Goal: Check status: Check status

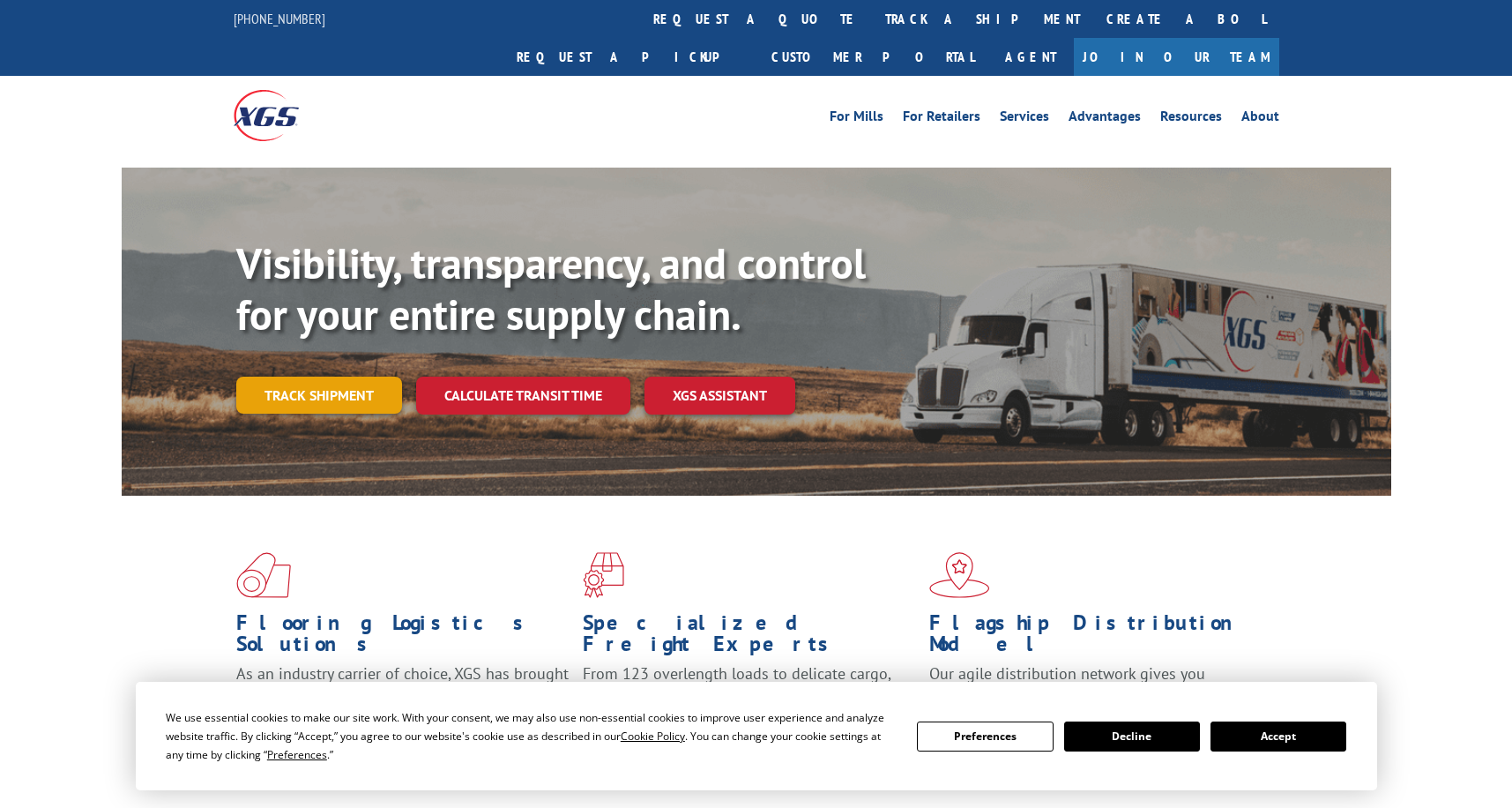
click at [319, 376] on link "Track shipment" at bounding box center [318, 394] width 165 height 37
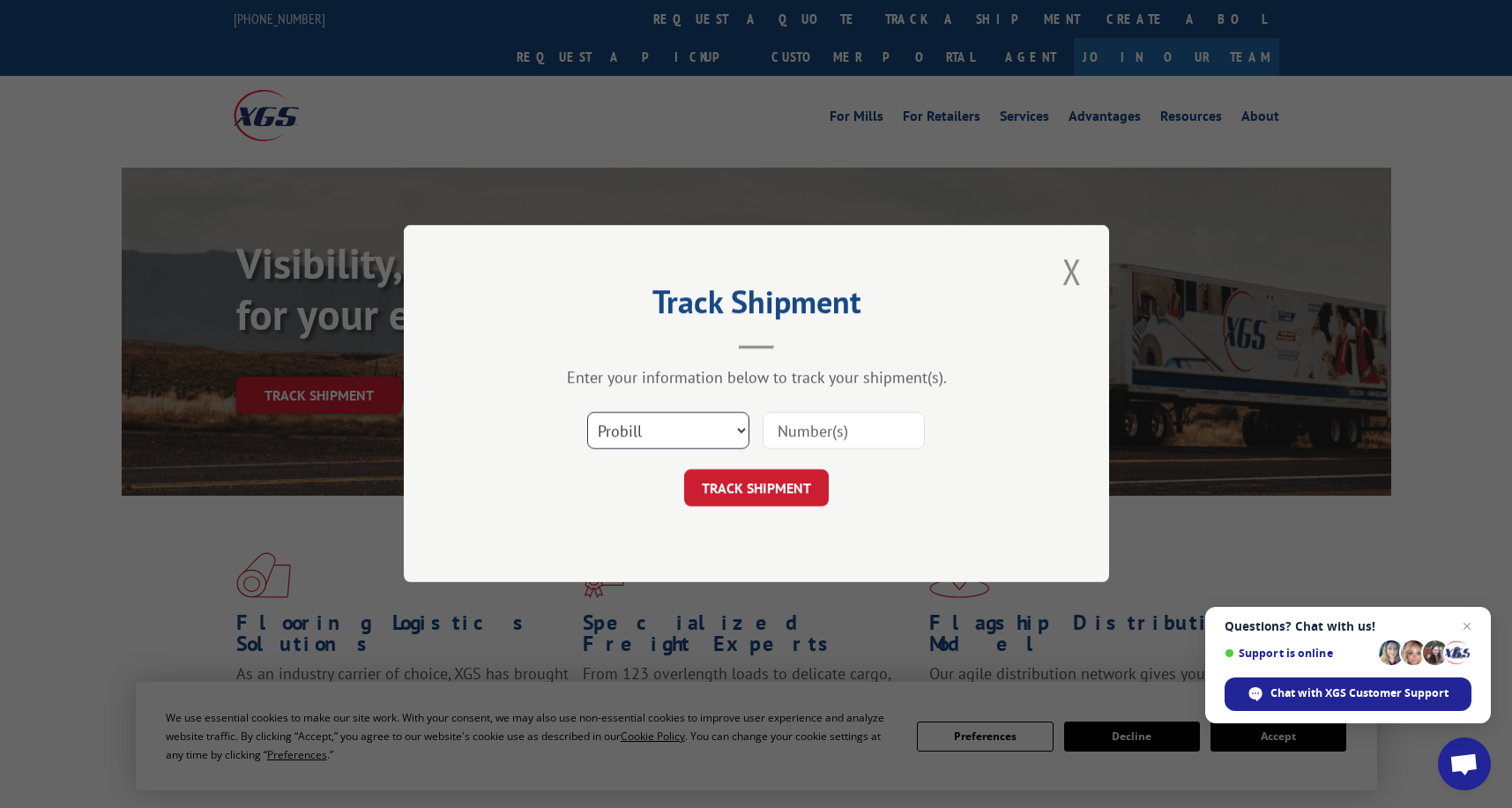
click at [742, 433] on select "Select category... Probill BOL PO" at bounding box center [667, 431] width 162 height 37
select select "bol"
click at [799, 425] on input at bounding box center [843, 431] width 162 height 37
type input "23409080425"
click at [767, 484] on button "TRACK SHIPMENT" at bounding box center [756, 489] width 145 height 37
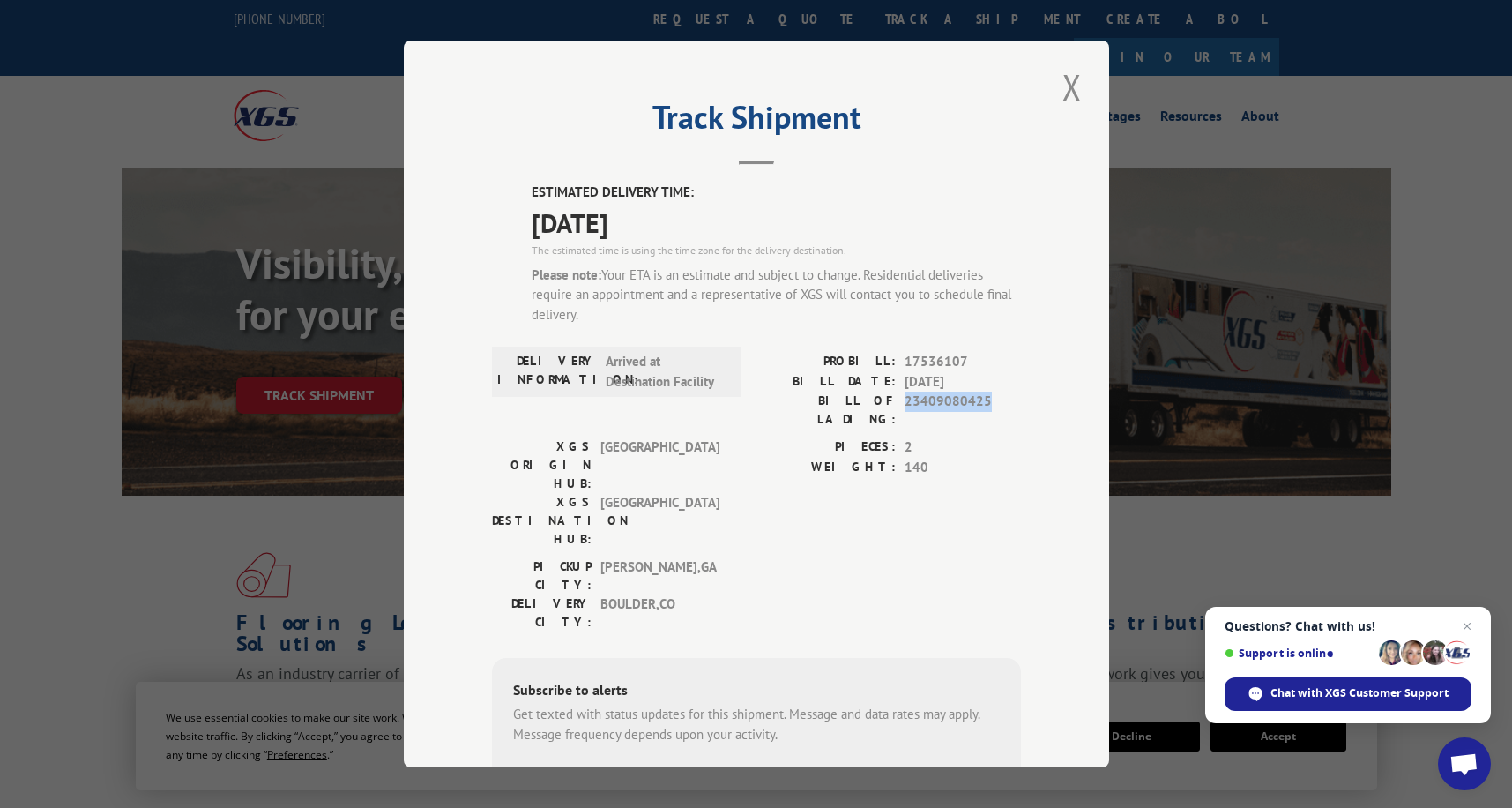
drag, startPoint x: 981, startPoint y: 403, endPoint x: 901, endPoint y: 403, distance: 80.0
click at [904, 403] on span "23409080425" at bounding box center [962, 410] width 117 height 37
copy span "23409080425"
